Goal: Find specific page/section: Find specific page/section

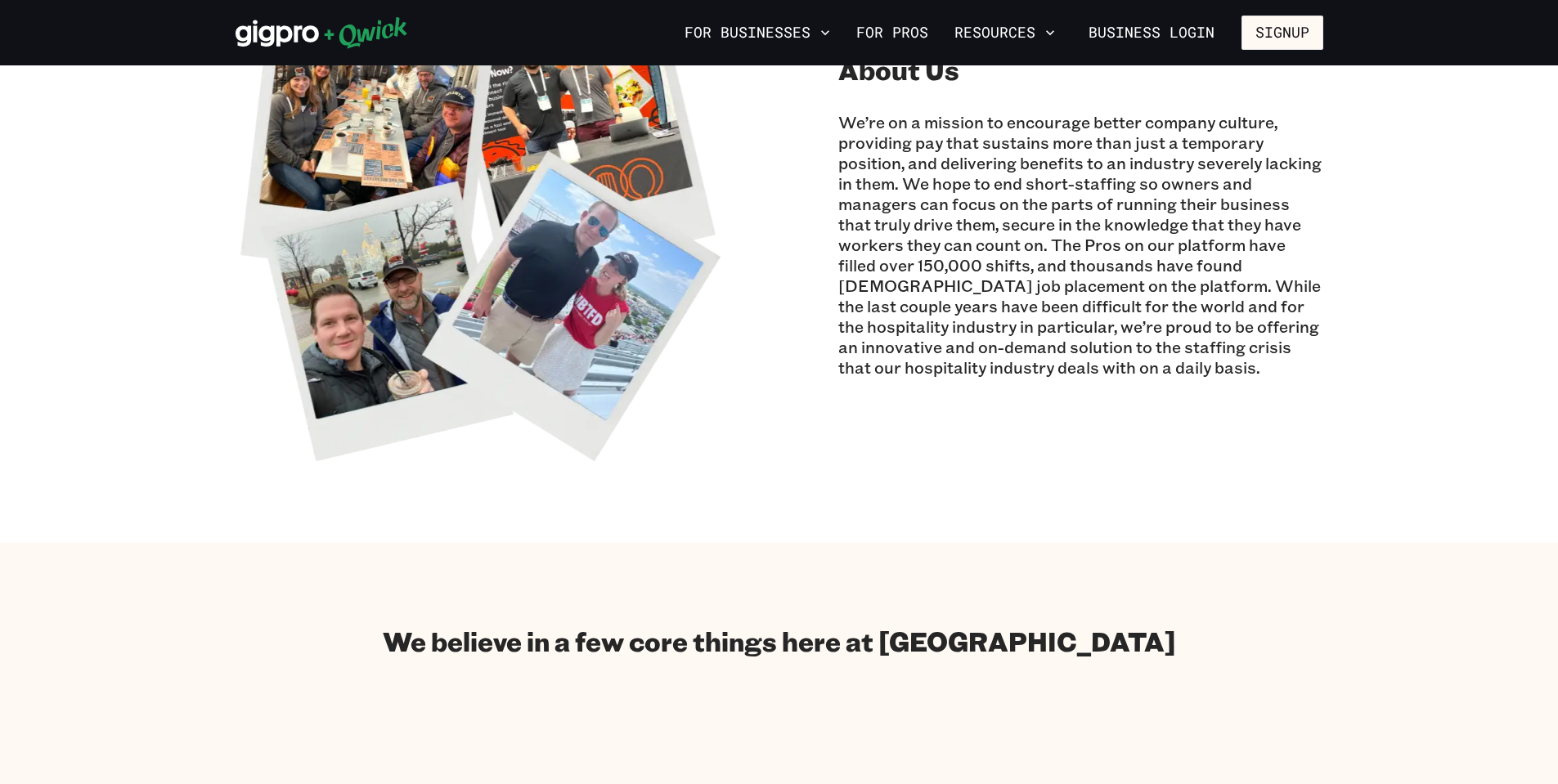
scroll to position [491, 0]
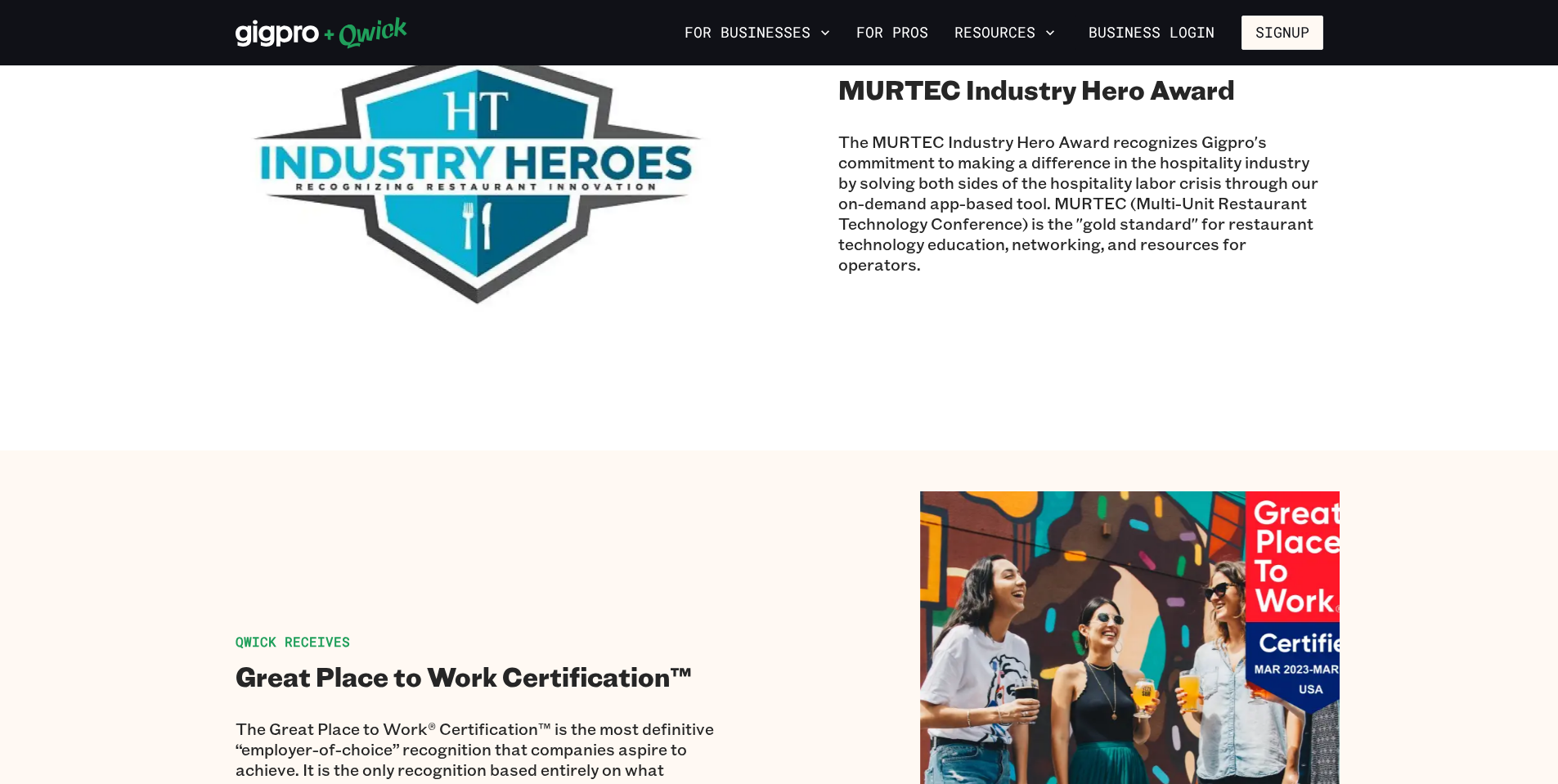
scroll to position [1391, 0]
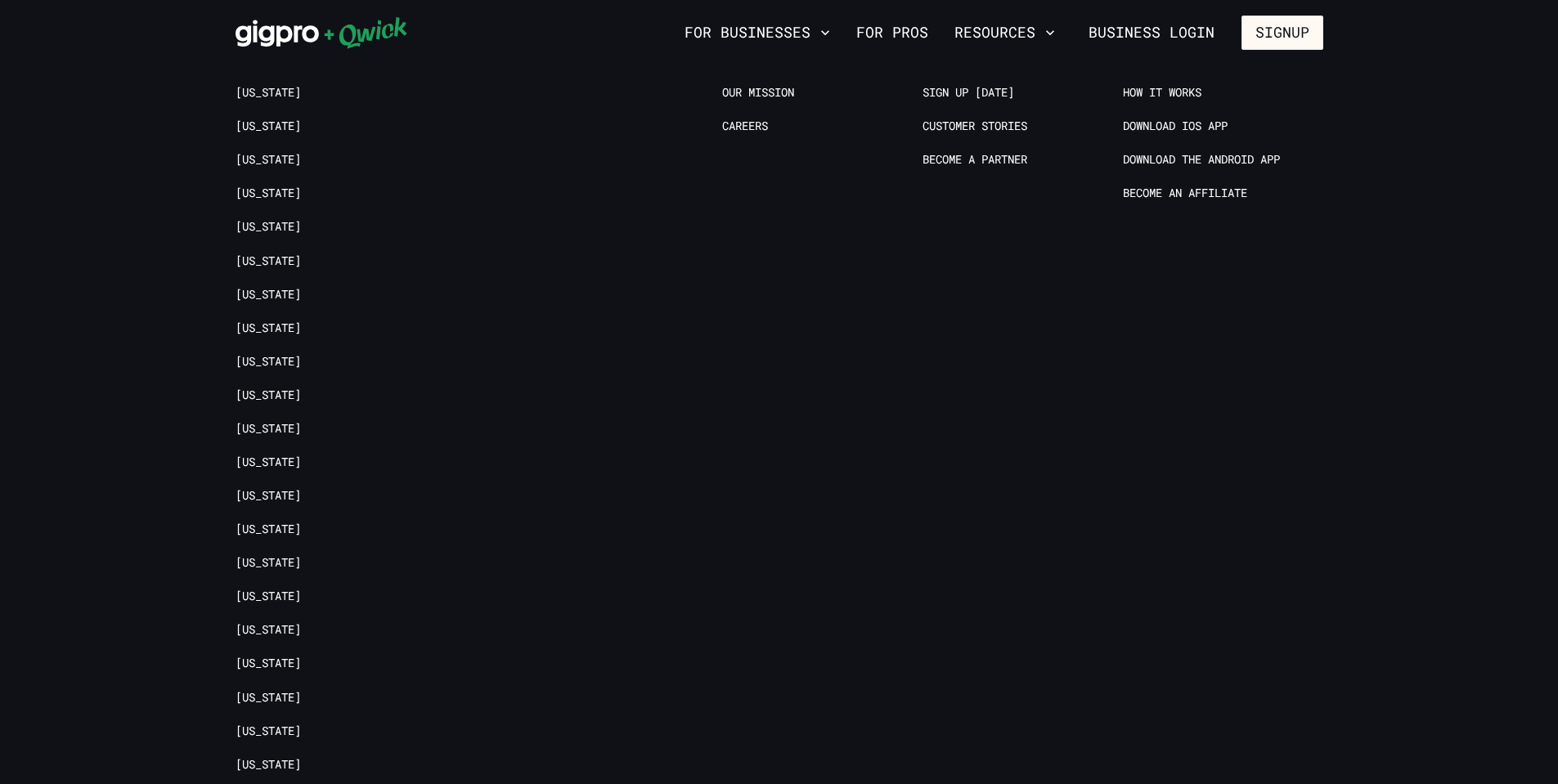
scroll to position [2699, 0]
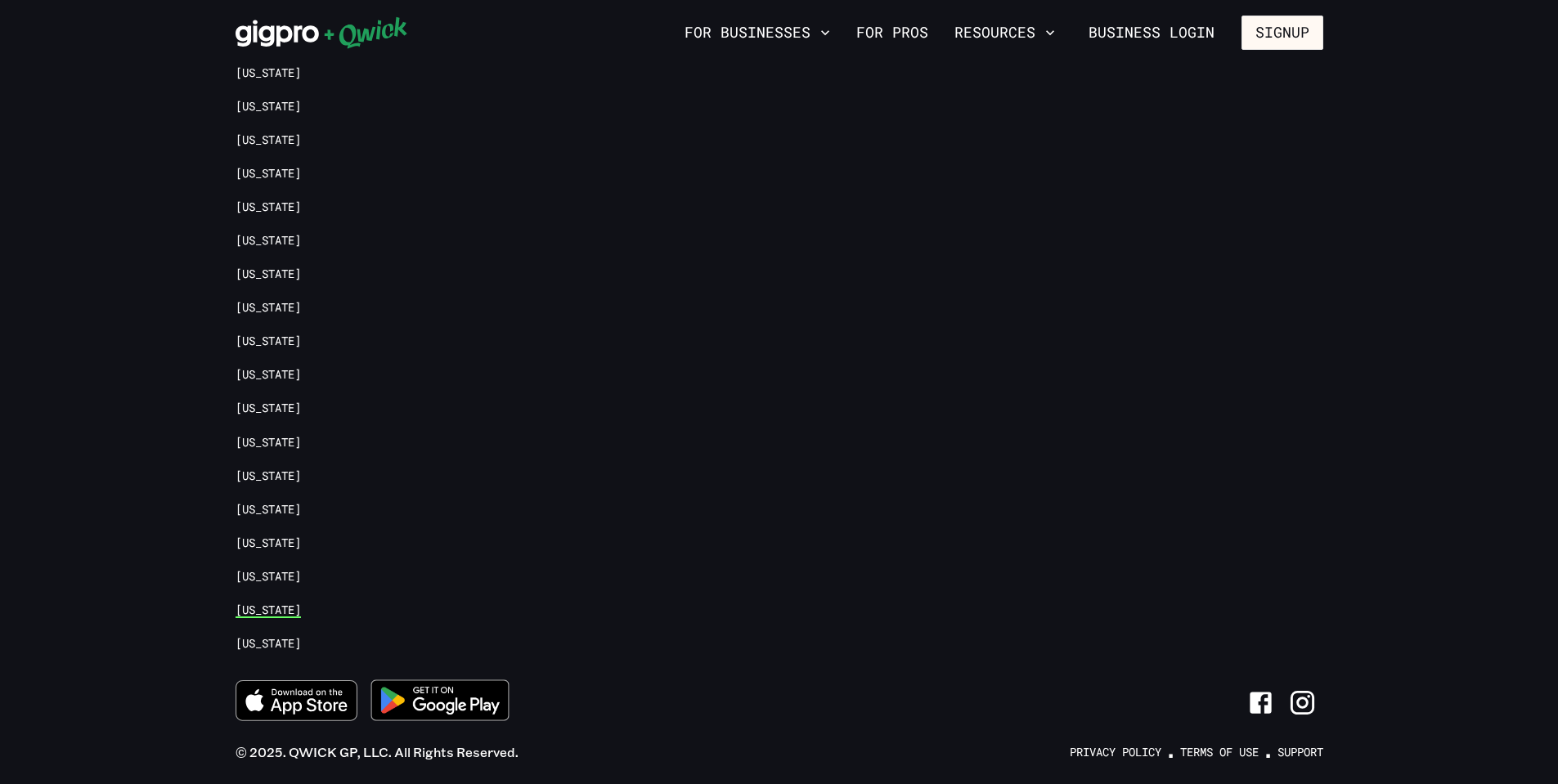
click at [272, 606] on link "[US_STATE]" at bounding box center [267, 610] width 65 height 16
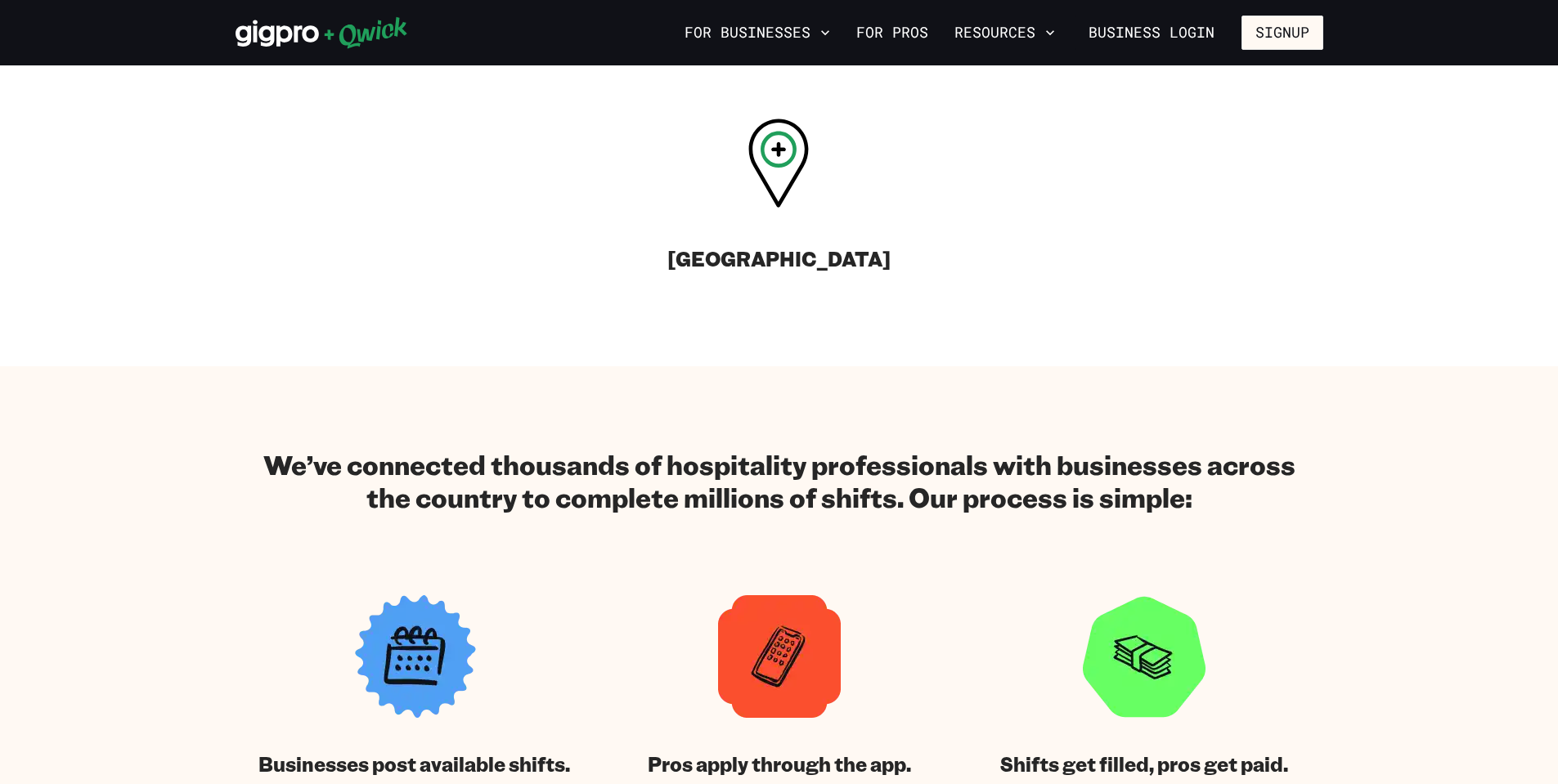
scroll to position [573, 0]
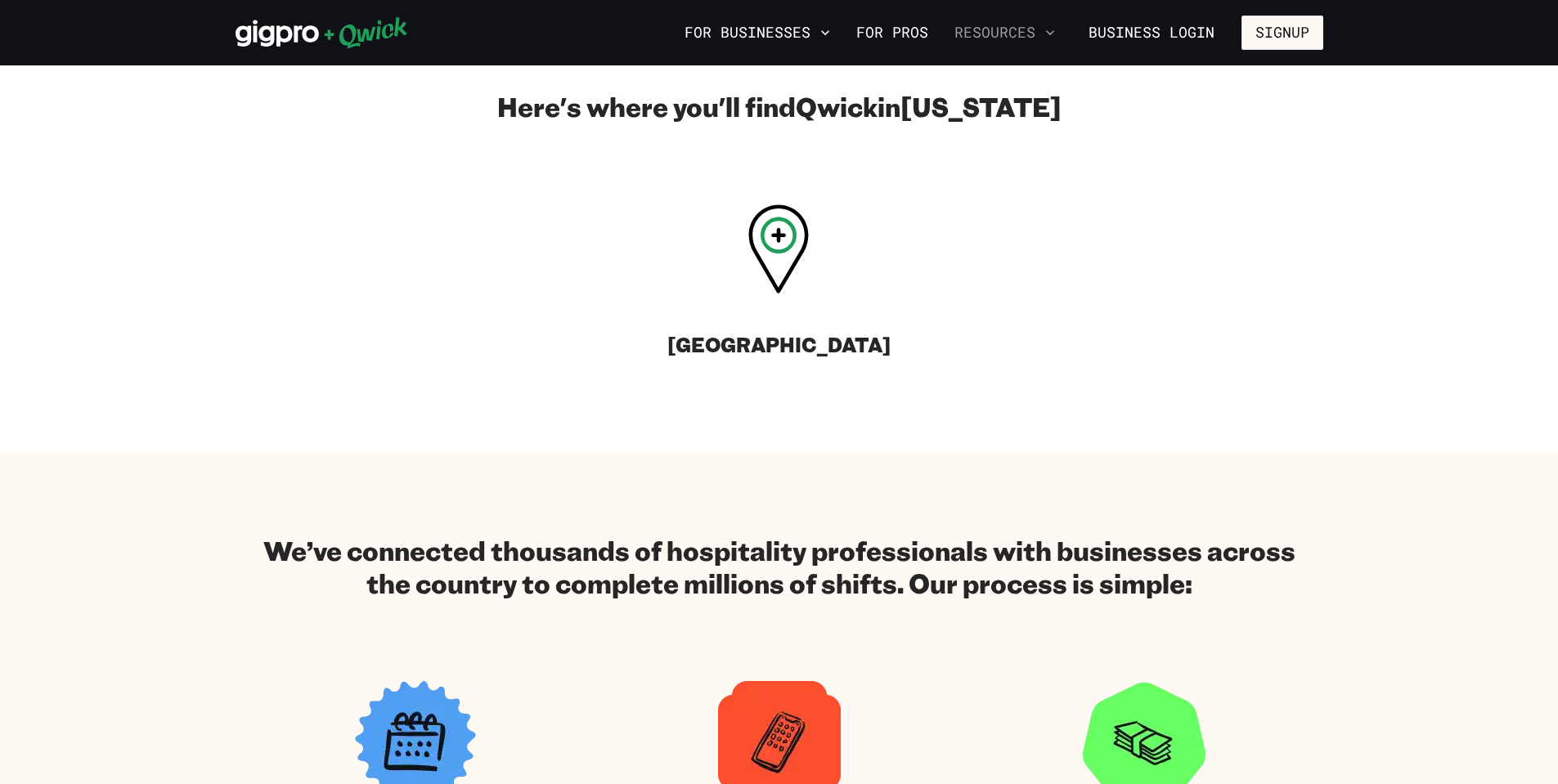
drag, startPoint x: 790, startPoint y: 386, endPoint x: 1062, endPoint y: 28, distance: 449.6
click at [1062, 28] on button "Resources" at bounding box center [1005, 32] width 114 height 28
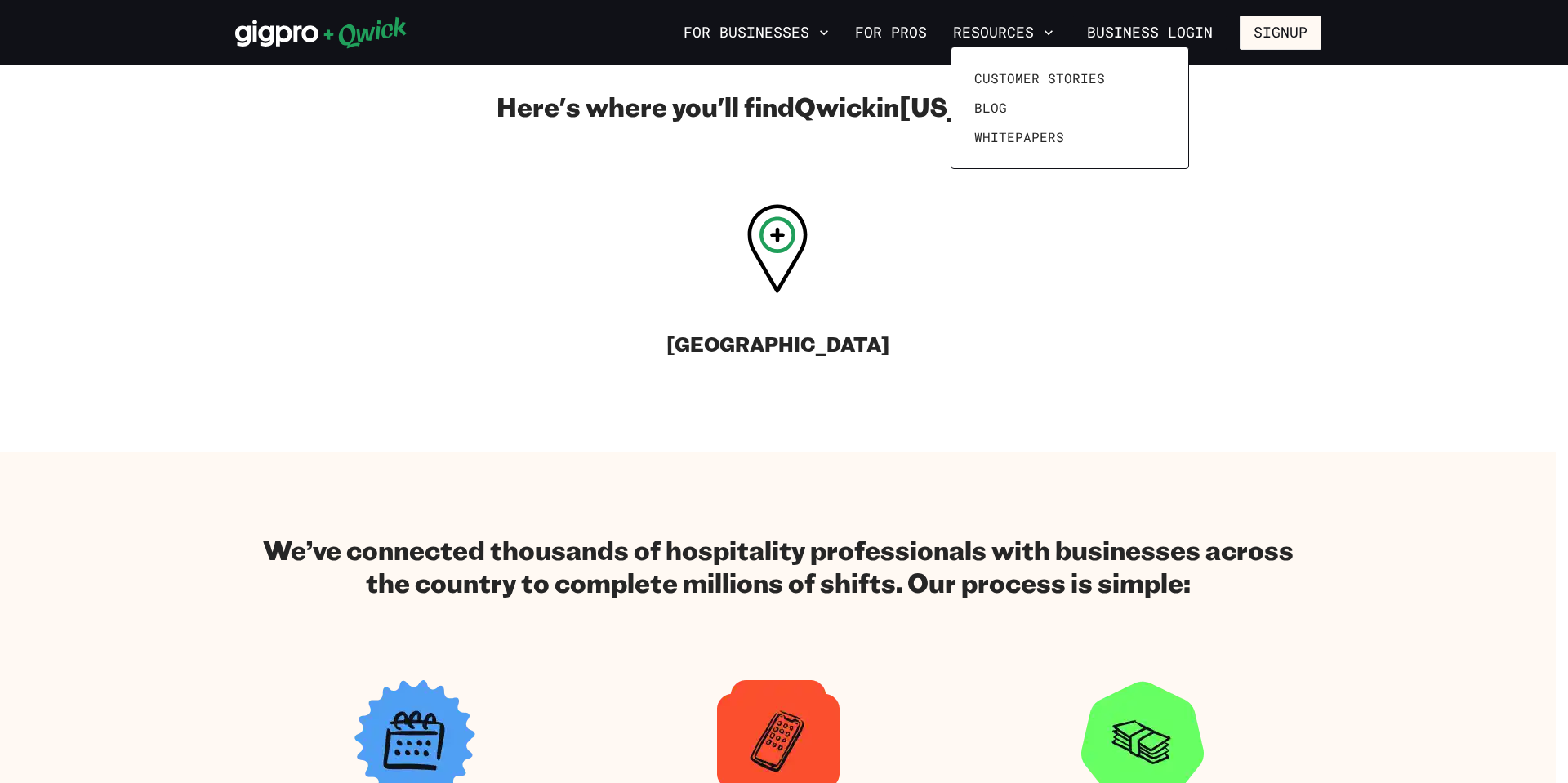
click at [827, 28] on div at bounding box center [784, 391] width 1568 height 783
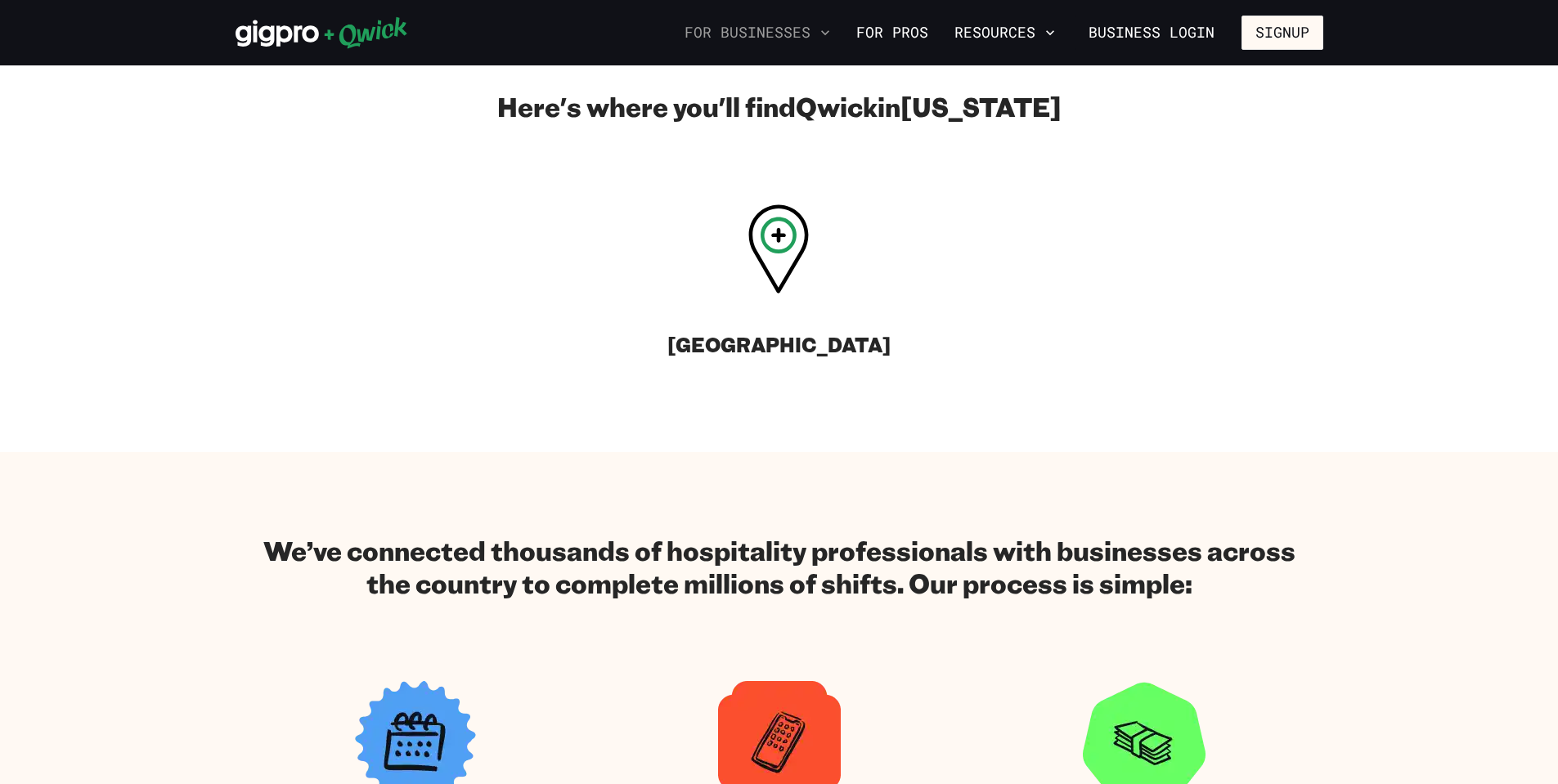
click at [831, 28] on icon "button" at bounding box center [825, 33] width 17 height 17
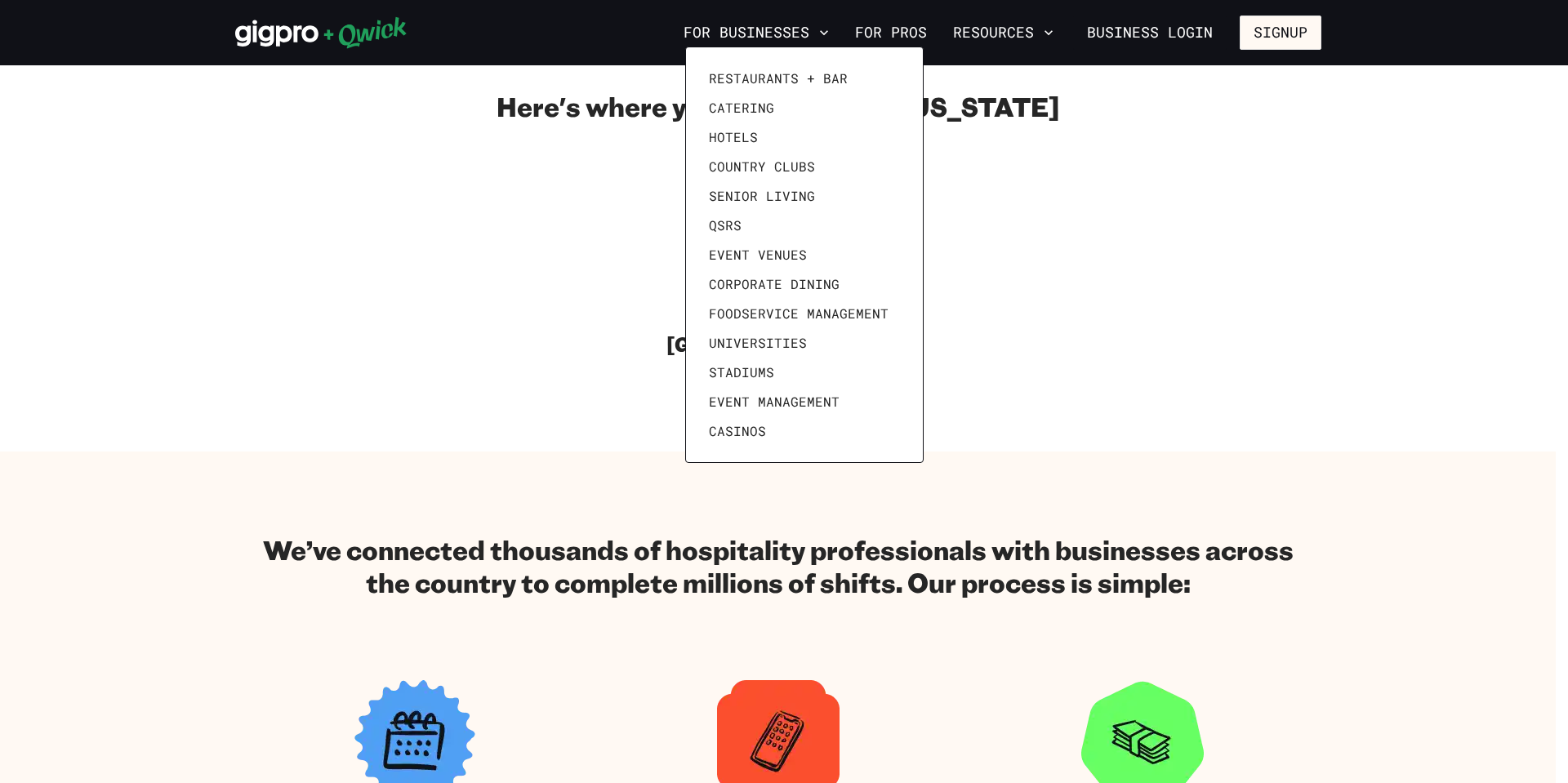
click at [993, 252] on div at bounding box center [784, 391] width 1568 height 783
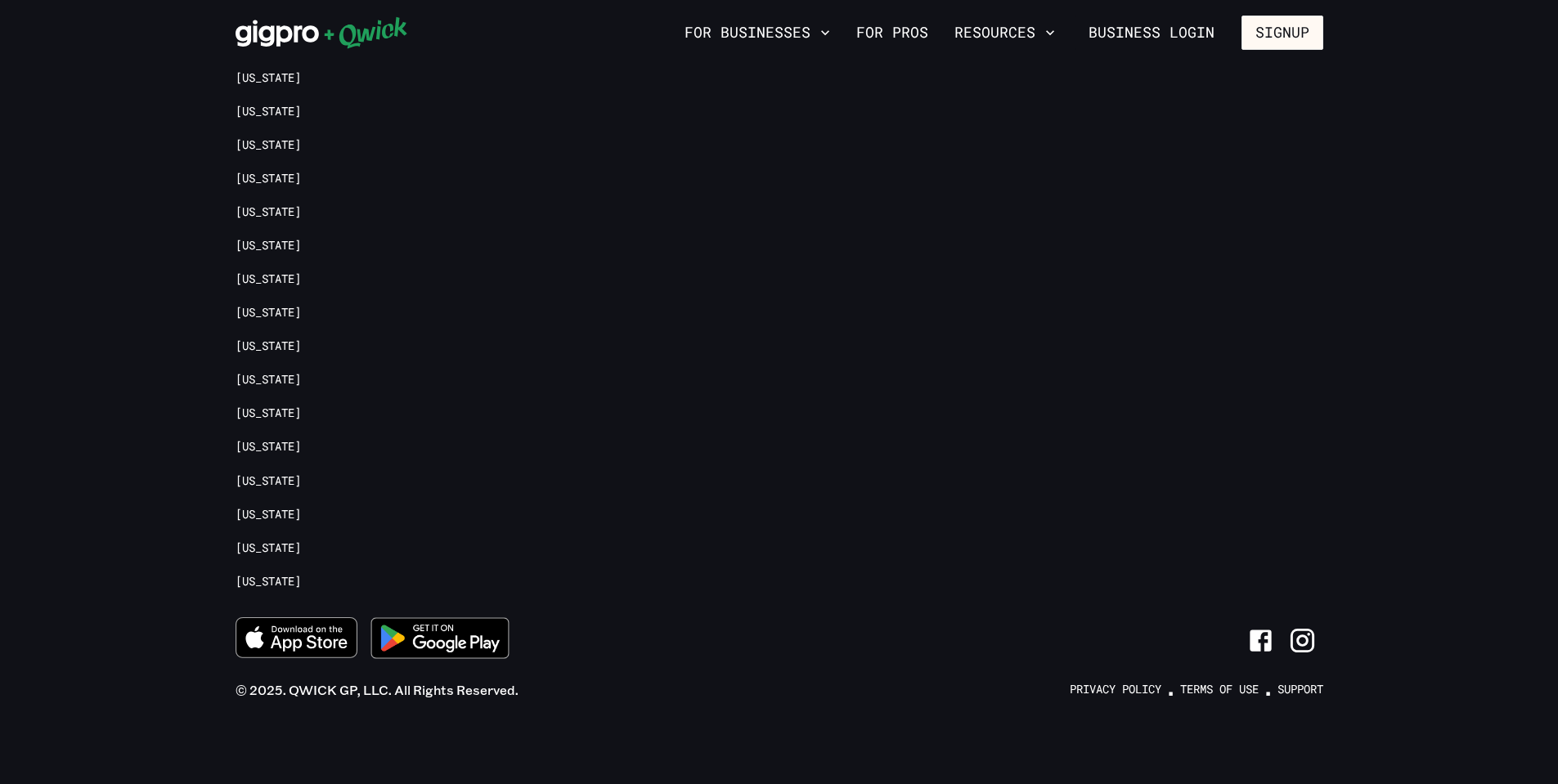
scroll to position [2267, 0]
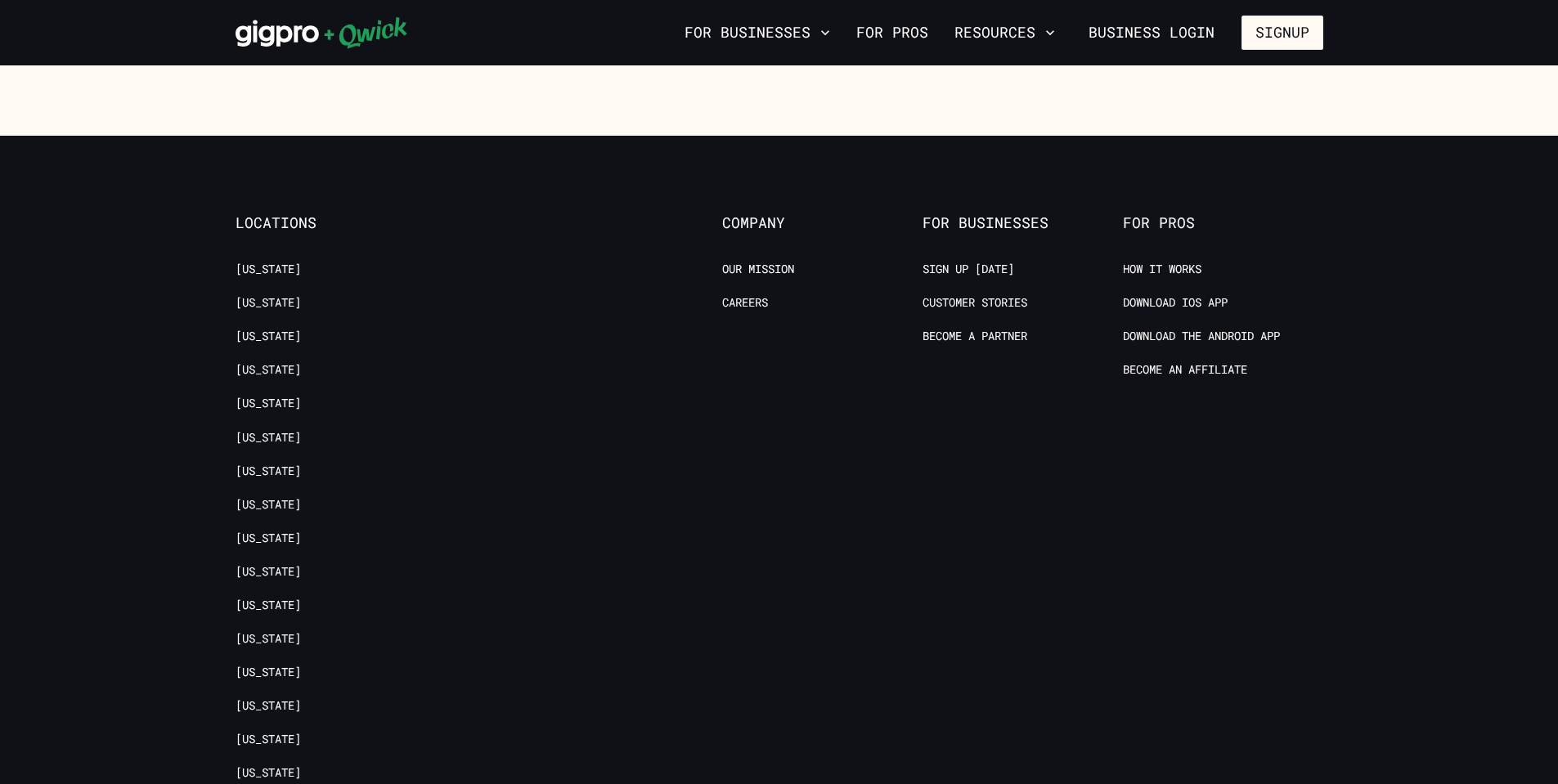
scroll to position [2699, 0]
